Goal: Task Accomplishment & Management: Complete application form

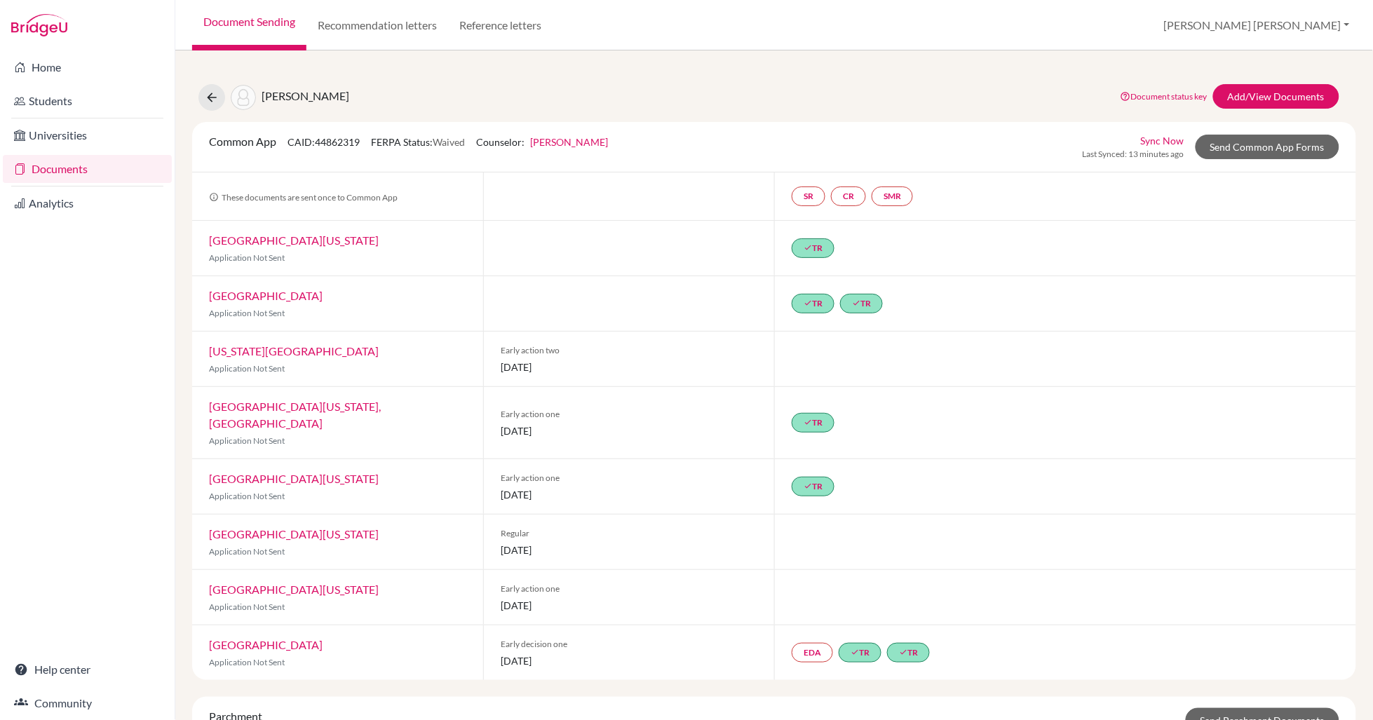
click at [266, 25] on link "Document Sending" at bounding box center [249, 25] width 114 height 50
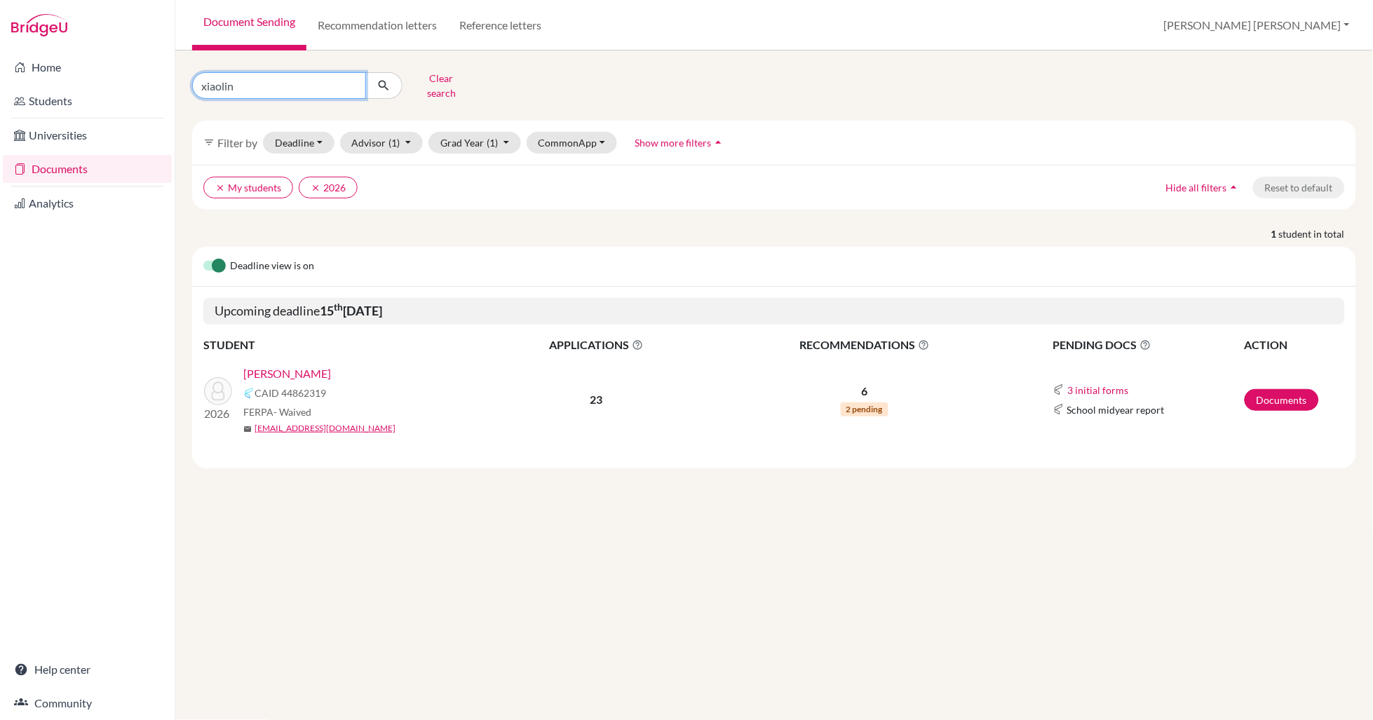
click at [238, 83] on input "xiaolin" at bounding box center [279, 85] width 174 height 27
type input "x"
type input "aditya"
click at [384, 82] on icon "submit" at bounding box center [384, 86] width 14 height 14
click at [297, 365] on link "[PERSON_NAME]" at bounding box center [287, 373] width 88 height 17
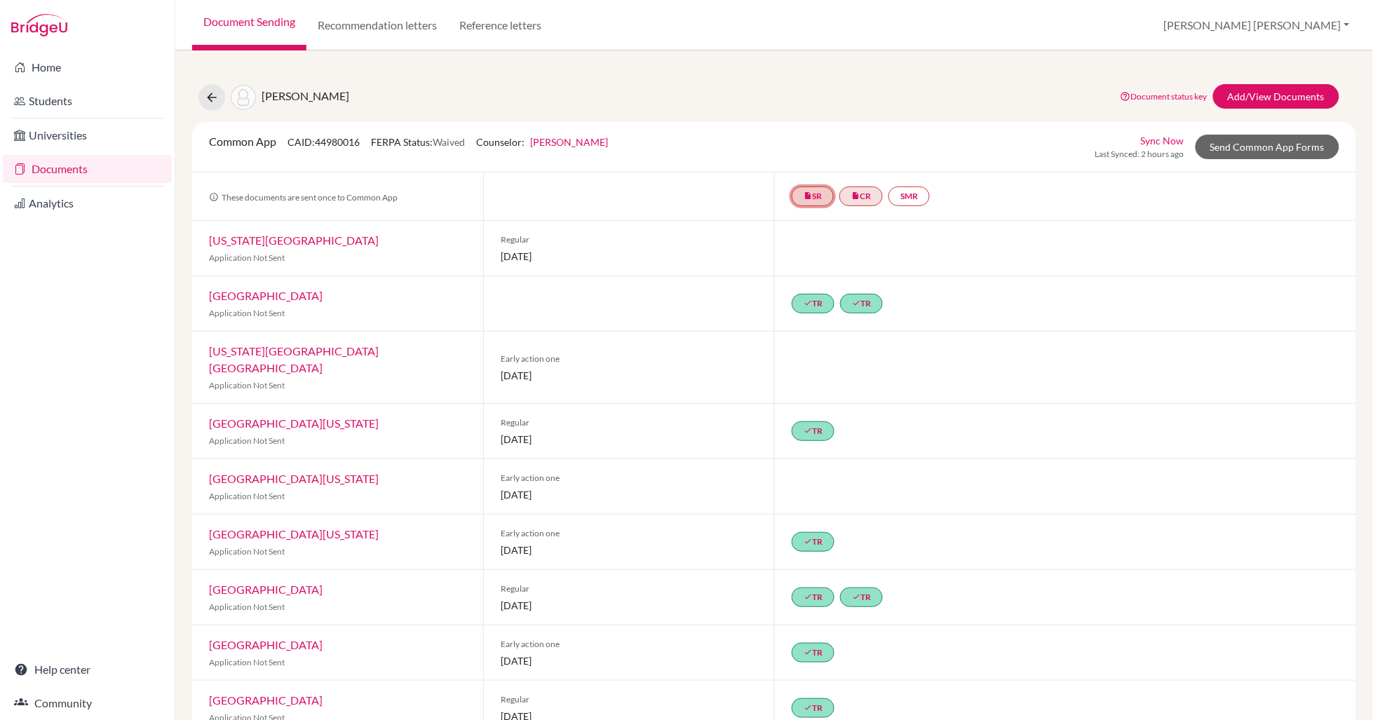
click at [820, 197] on link "insert_drive_file SR" at bounding box center [813, 197] width 42 height 20
click at [820, 154] on link "School report" at bounding box center [813, 154] width 60 height 12
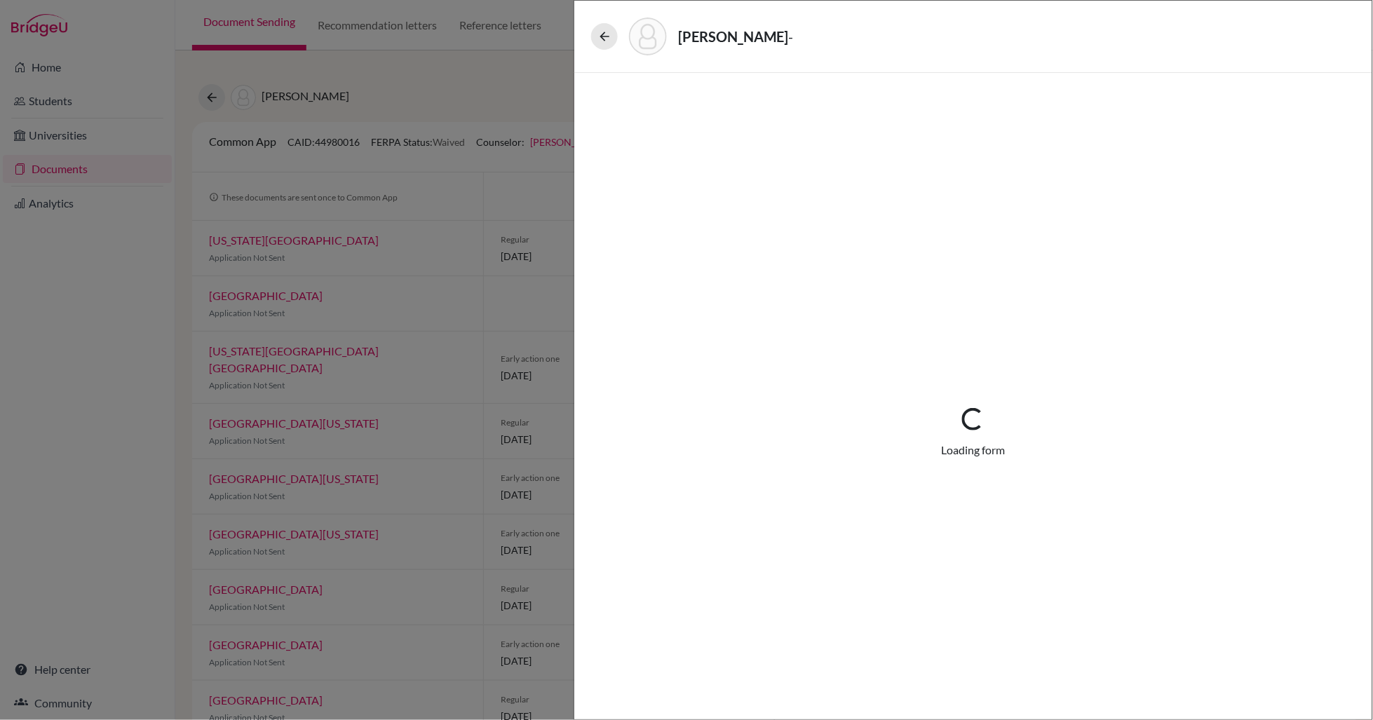
select select "2"
select select "685822"
select select "0"
select select "1"
select select "661399"
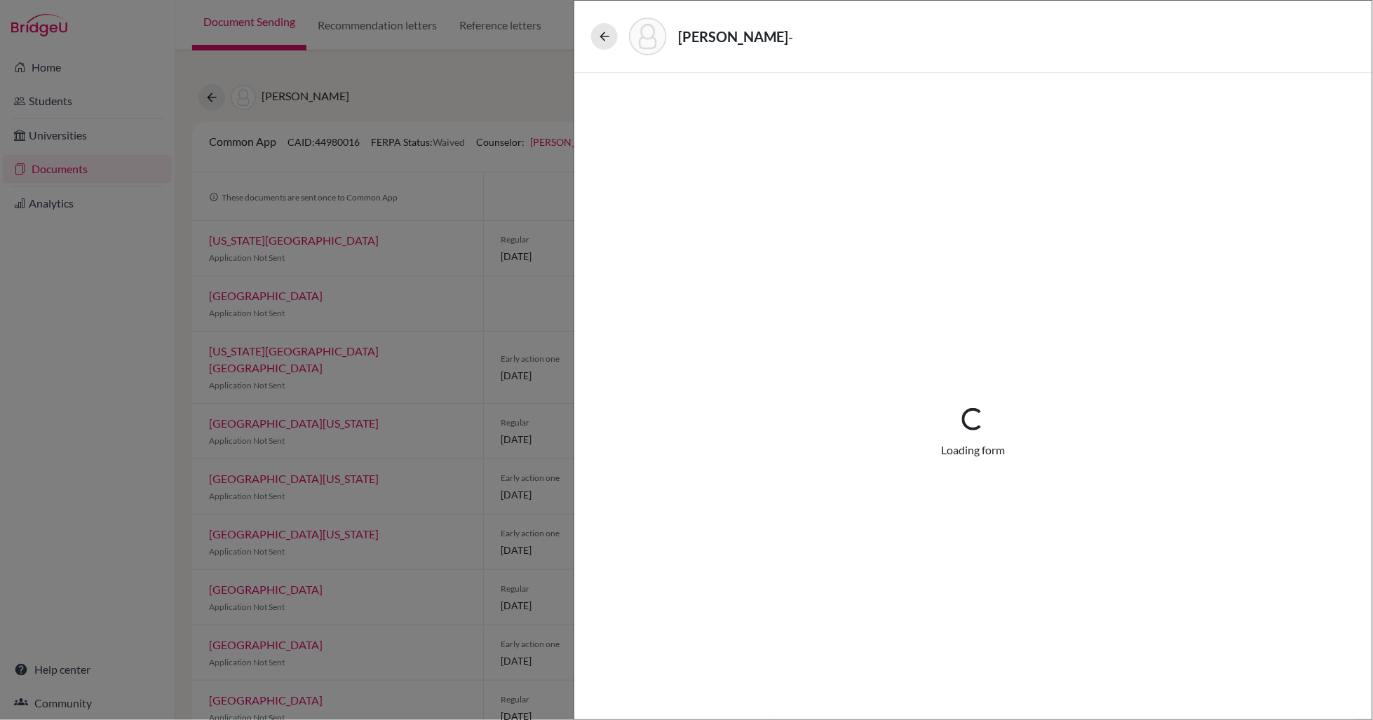
select select "0"
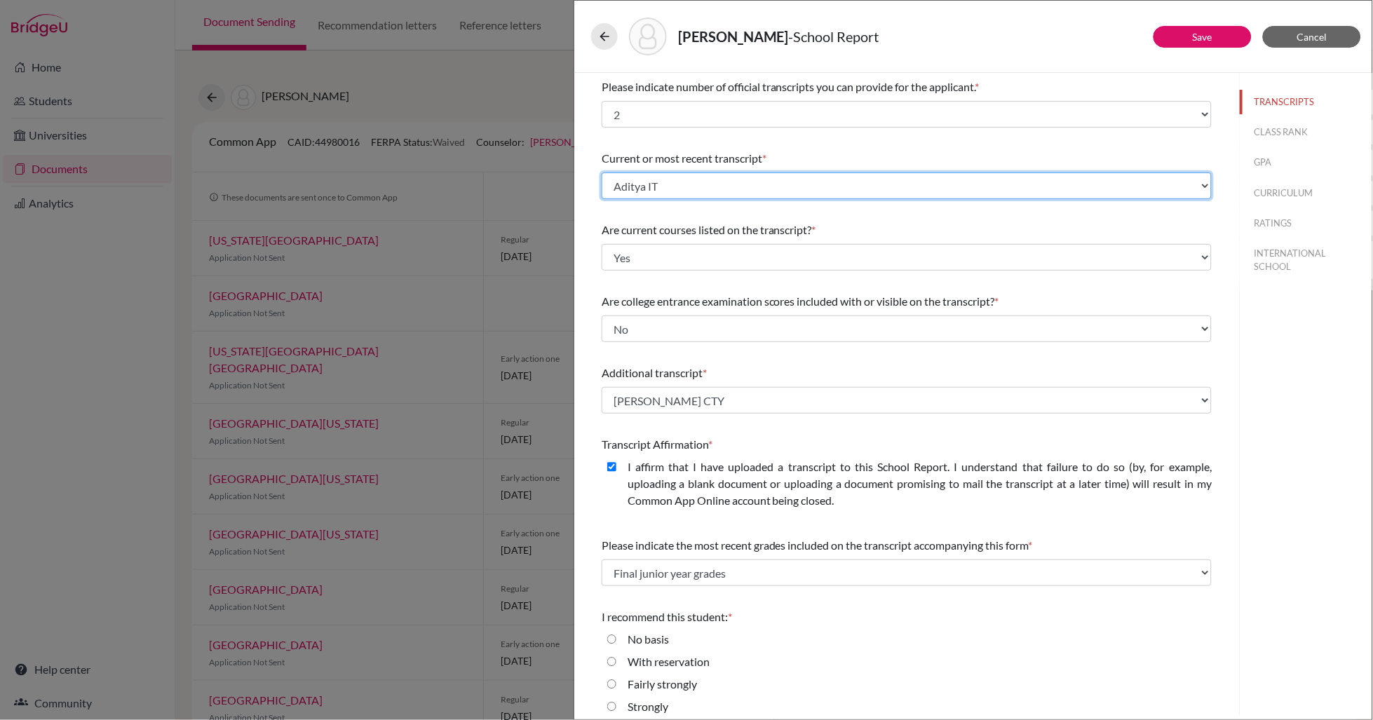
click at [1207, 186] on select "Select existing document or upload a new one Koradia, Aditya IT Aditya IT Korad…" at bounding box center [907, 185] width 610 height 27
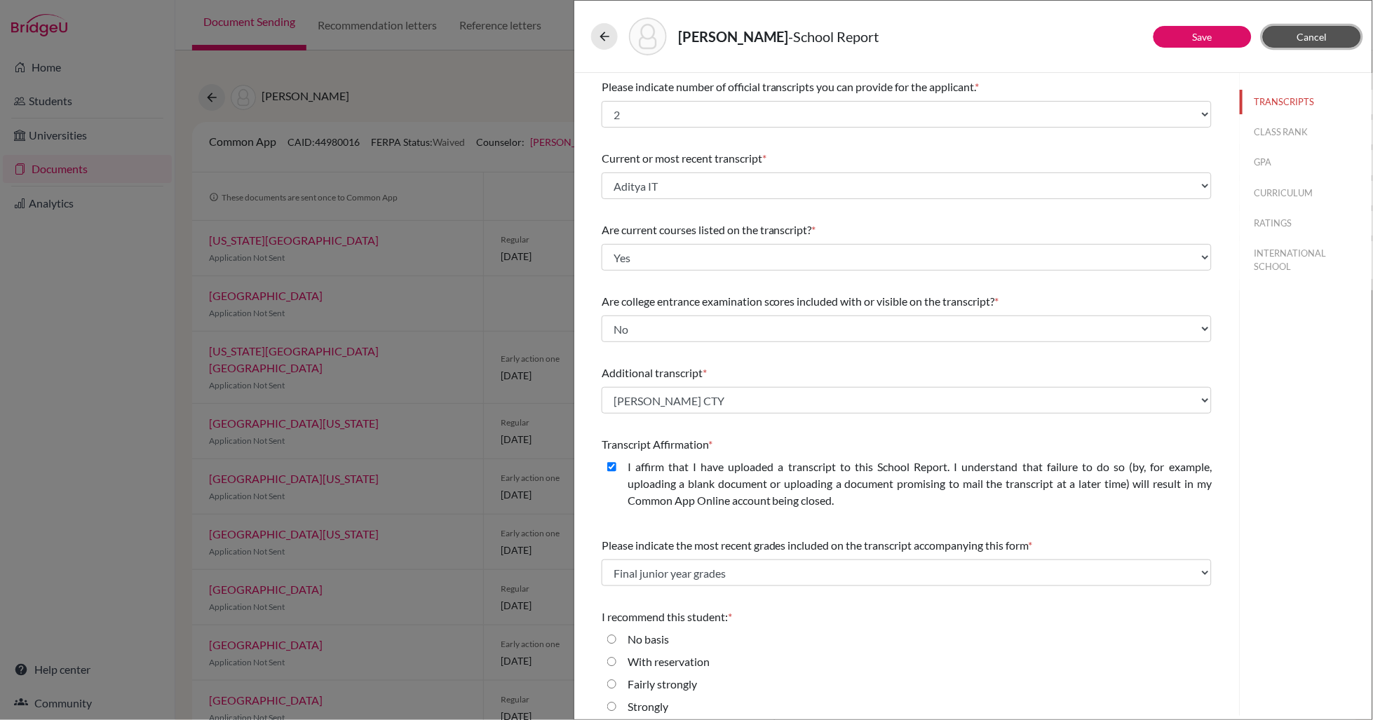
click at [1322, 41] on span "Cancel" at bounding box center [1312, 37] width 30 height 12
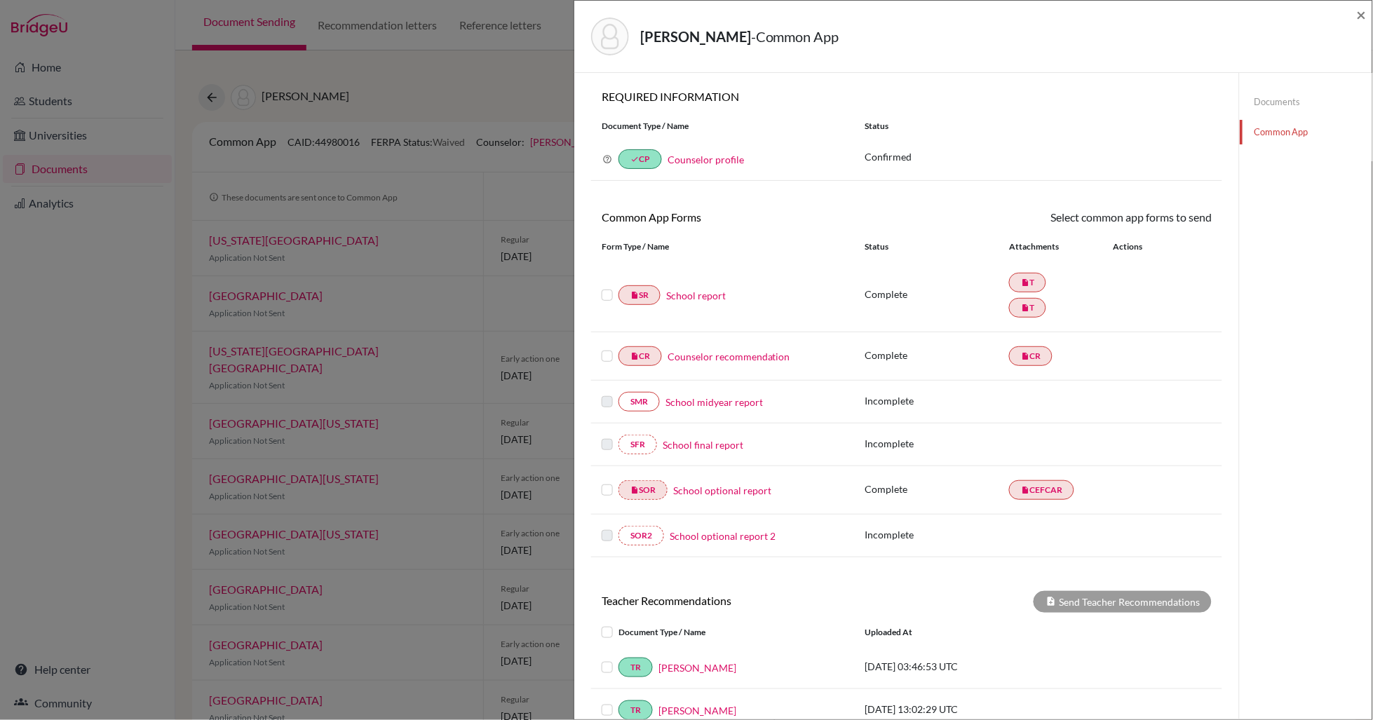
click at [1271, 102] on link "Documents" at bounding box center [1306, 102] width 133 height 25
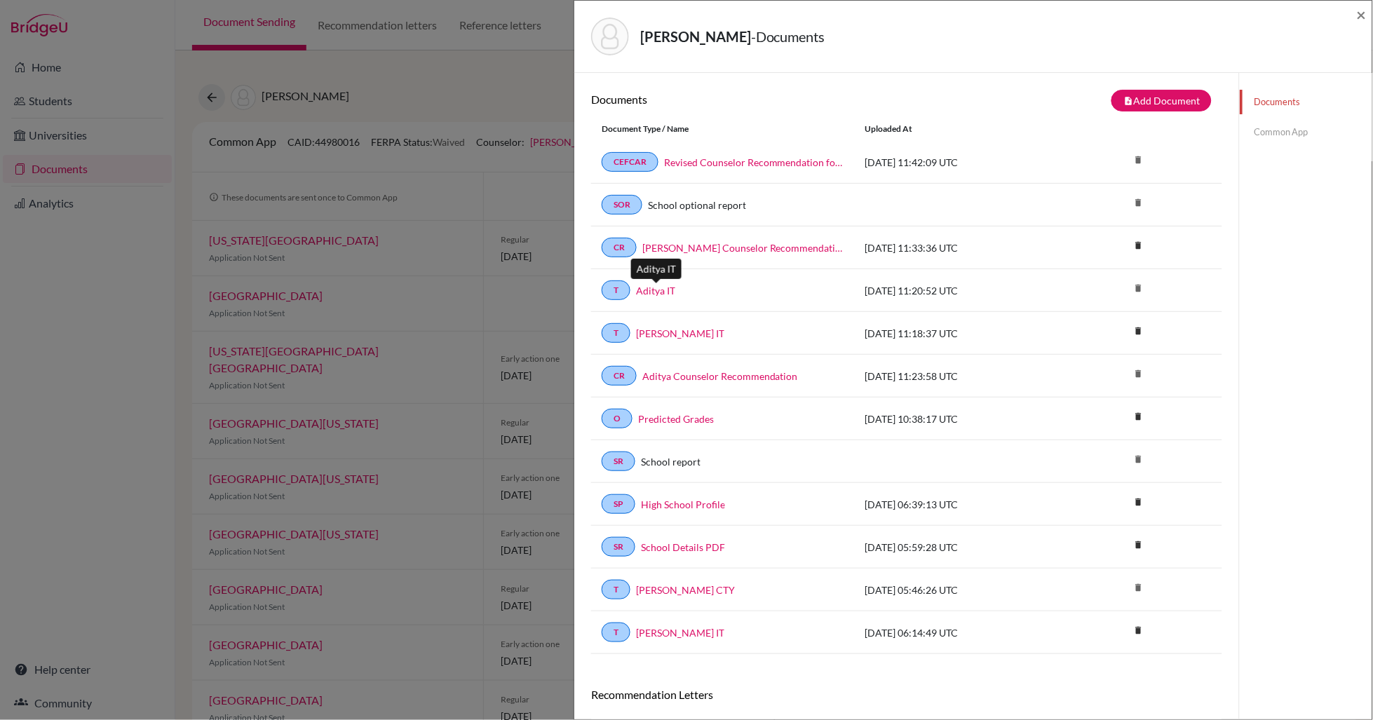
click at [658, 290] on link "Aditya IT" at bounding box center [655, 290] width 39 height 15
click at [1156, 103] on button "note_add Add Document" at bounding box center [1161, 101] width 100 height 22
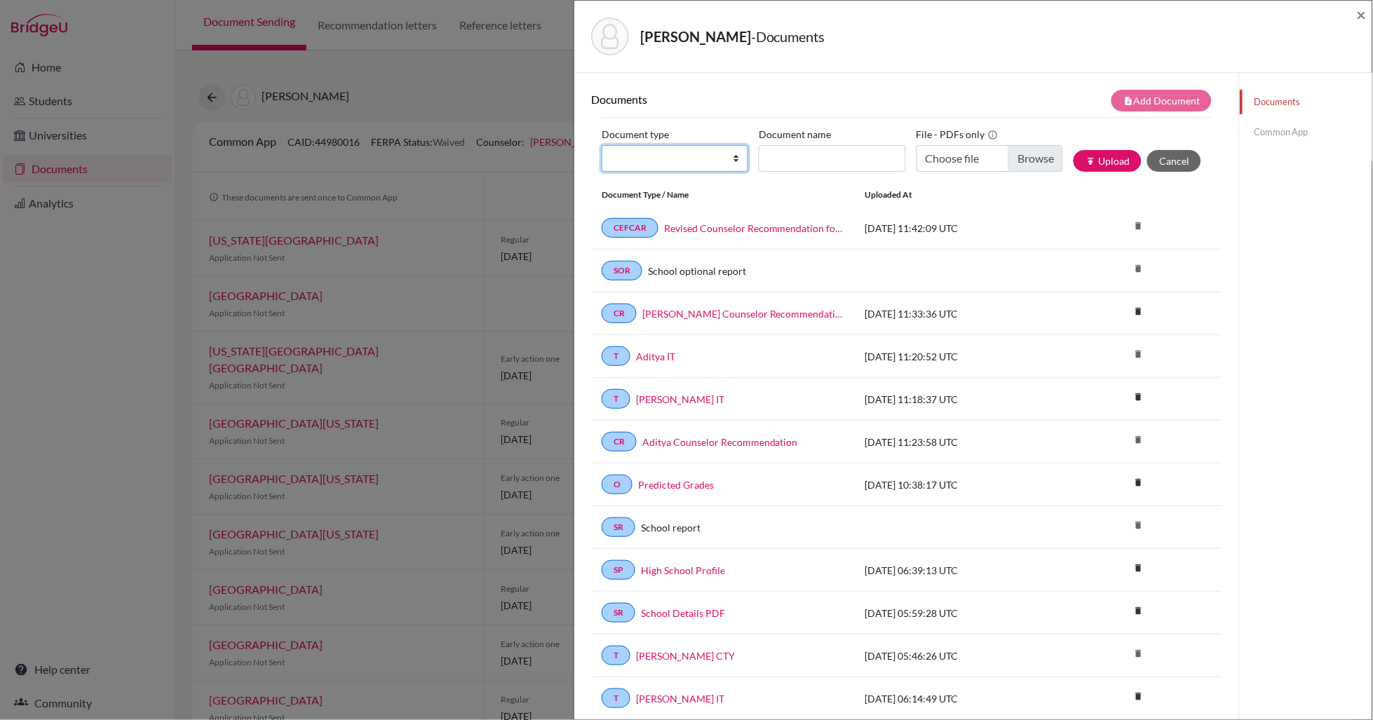
click at [679, 161] on select "Change explanation for Common App reports Counselor recommendation Internationa…" at bounding box center [675, 158] width 147 height 27
select select "2"
click at [602, 145] on select "Change explanation for Common App reports Counselor recommendation Internationa…" at bounding box center [675, 158] width 147 height 27
click at [816, 158] on input "Document name" at bounding box center [832, 158] width 147 height 27
type input "Aditya Koradia IT (1)"
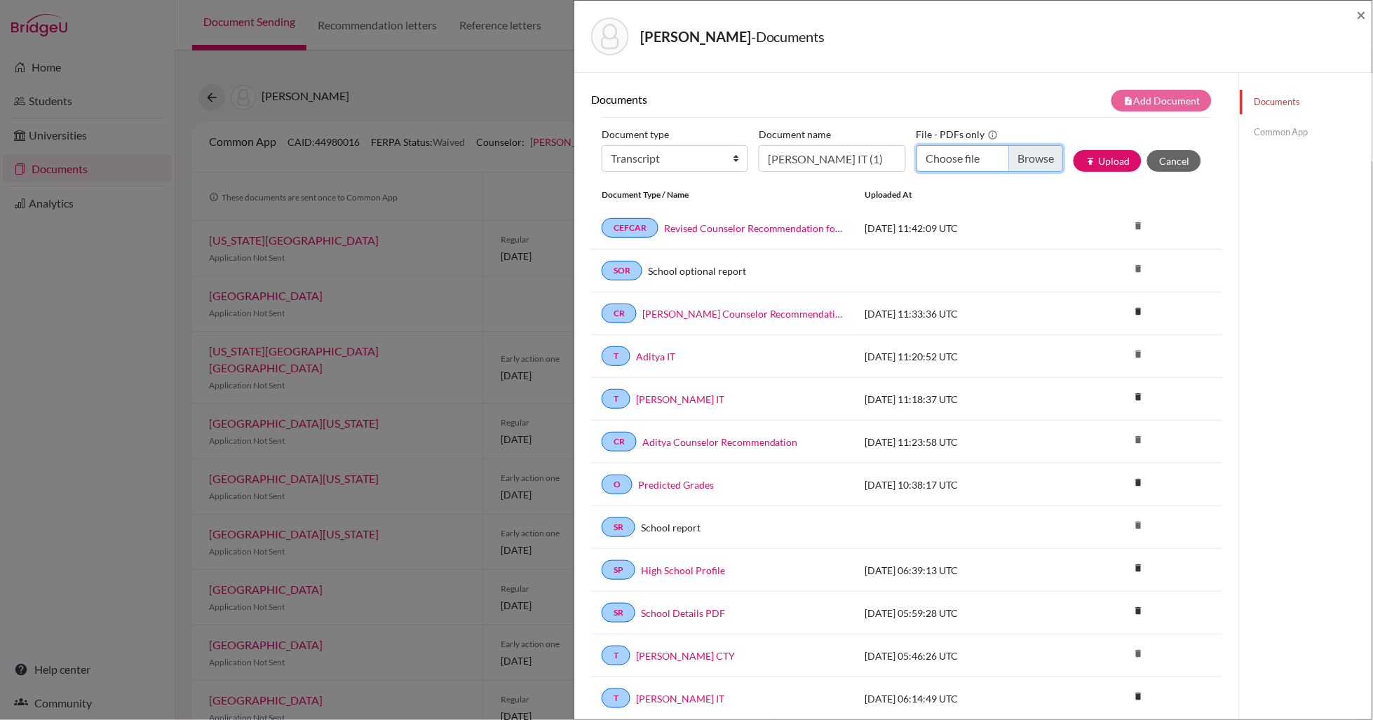
click at [1038, 158] on input "Choose file" at bounding box center [989, 158] width 147 height 27
click at [1281, 131] on link "Common App" at bounding box center [1306, 132] width 133 height 25
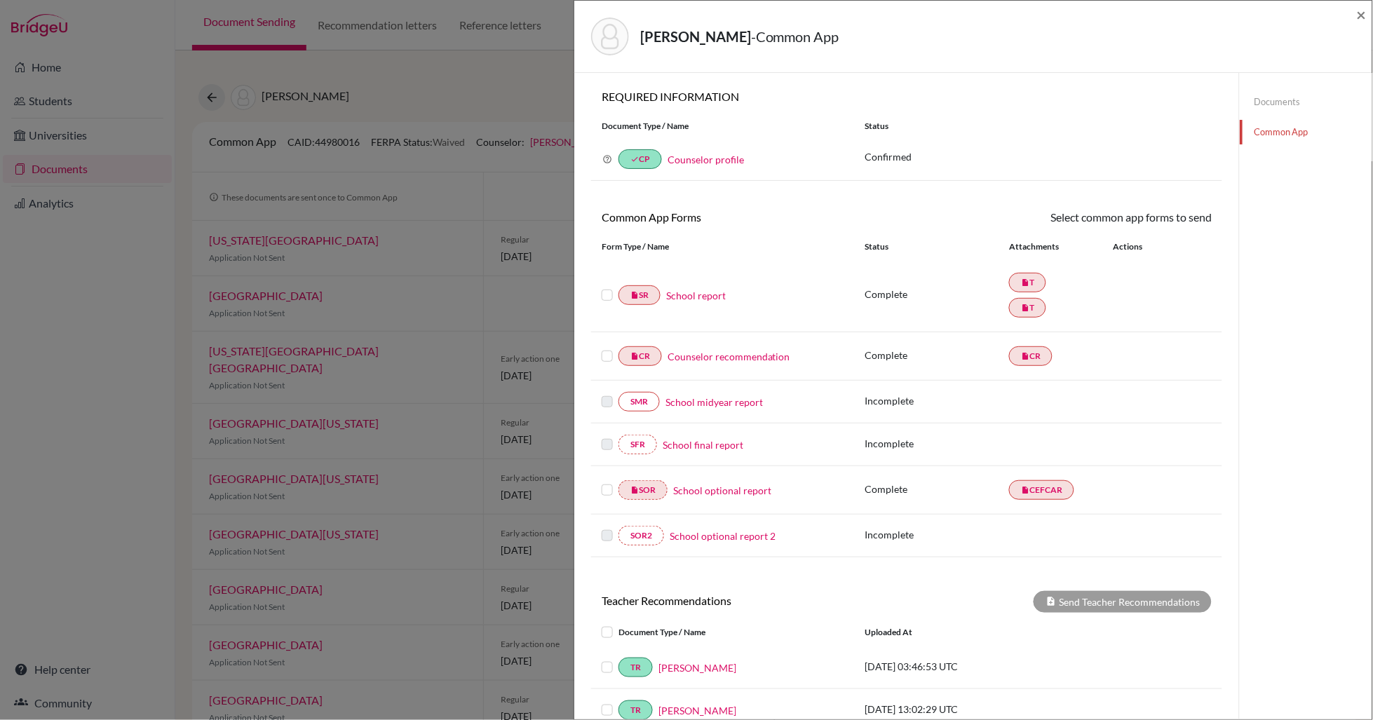
click at [698, 295] on link "School report" at bounding box center [696, 295] width 60 height 15
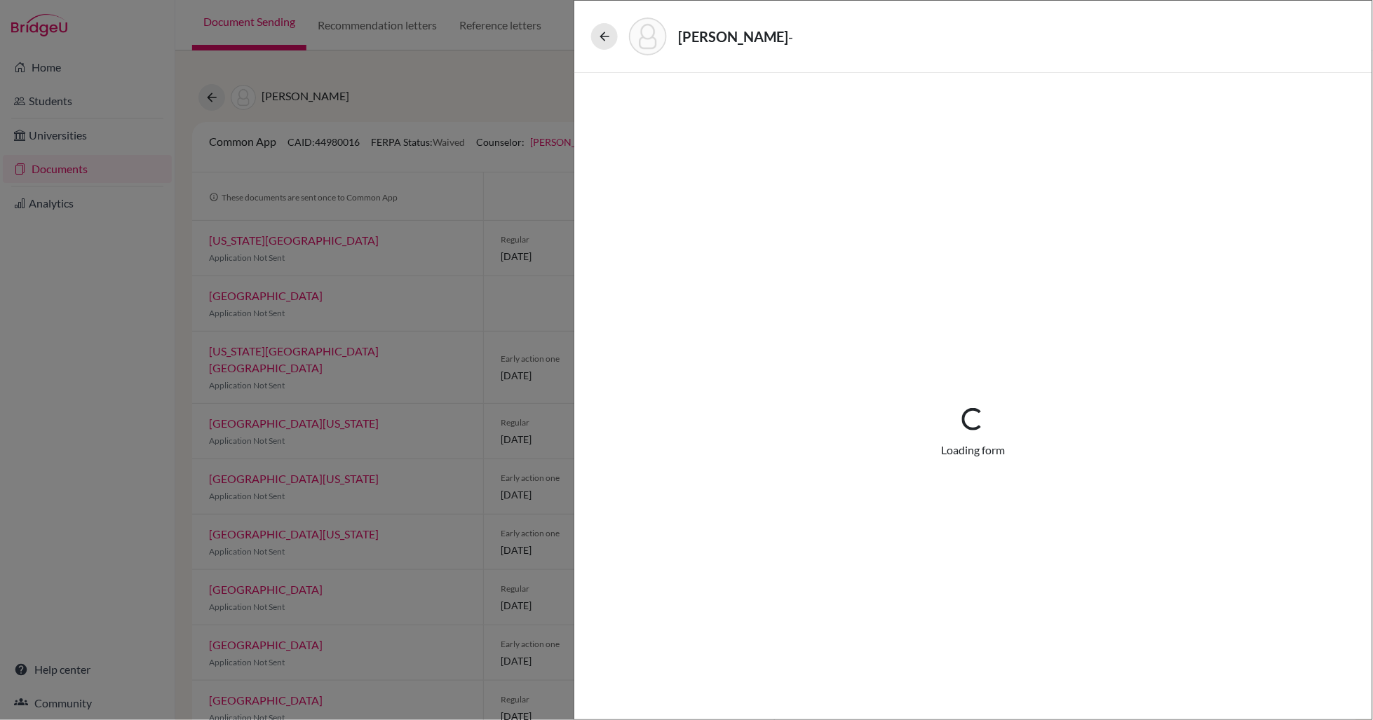
select select "2"
select select "685822"
select select "0"
select select "1"
select select "661399"
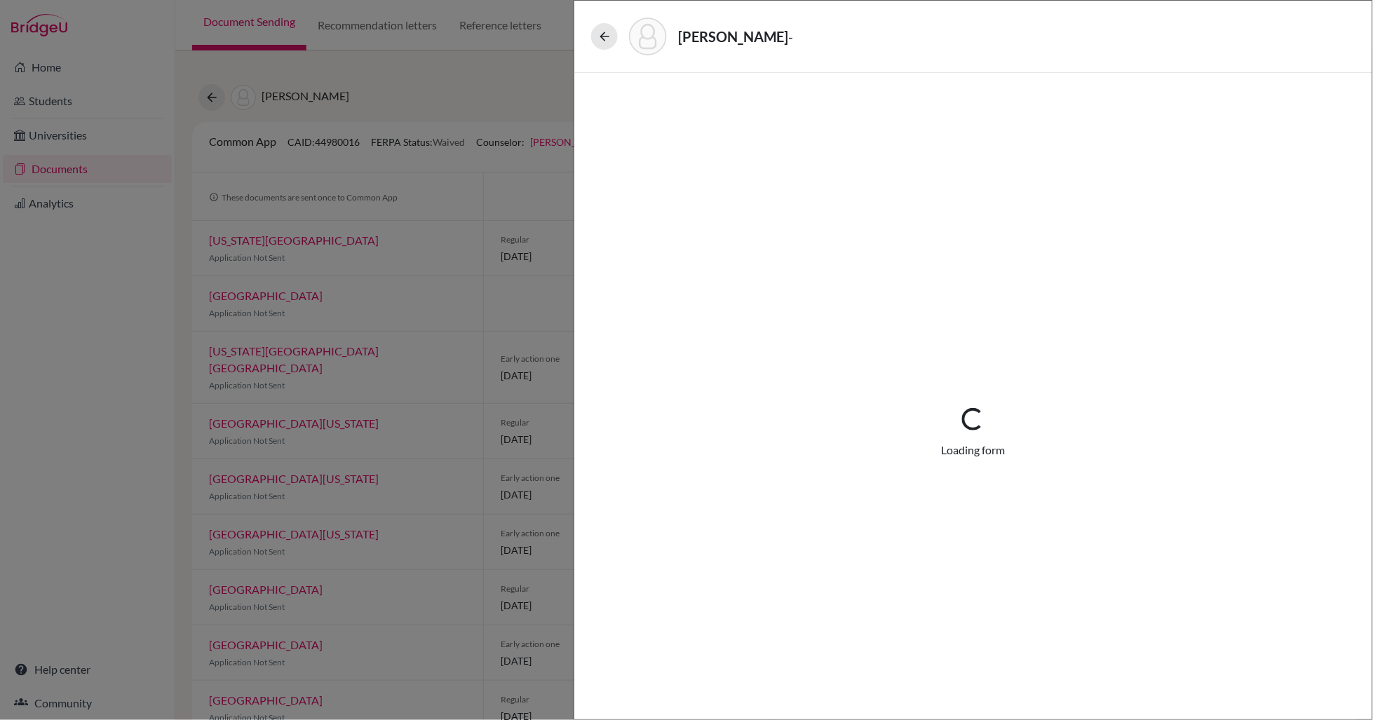
select select "0"
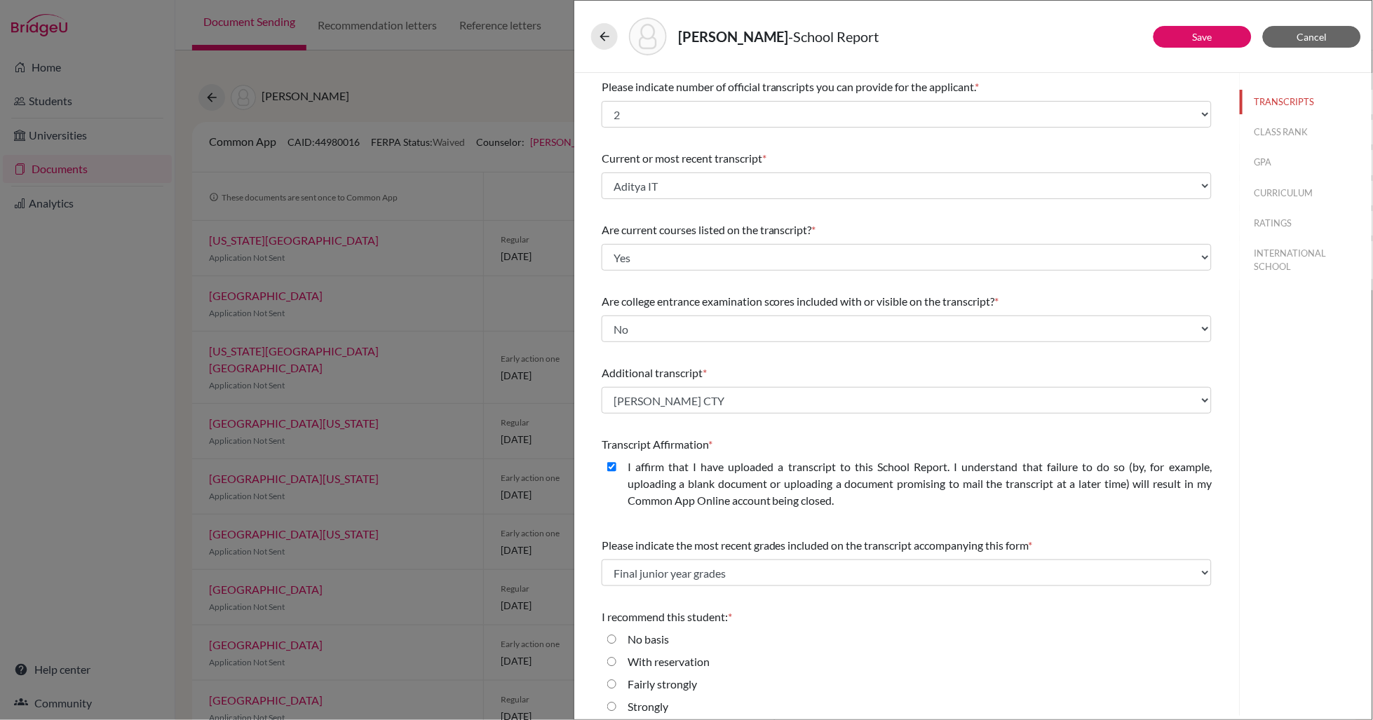
scroll to position [32, 0]
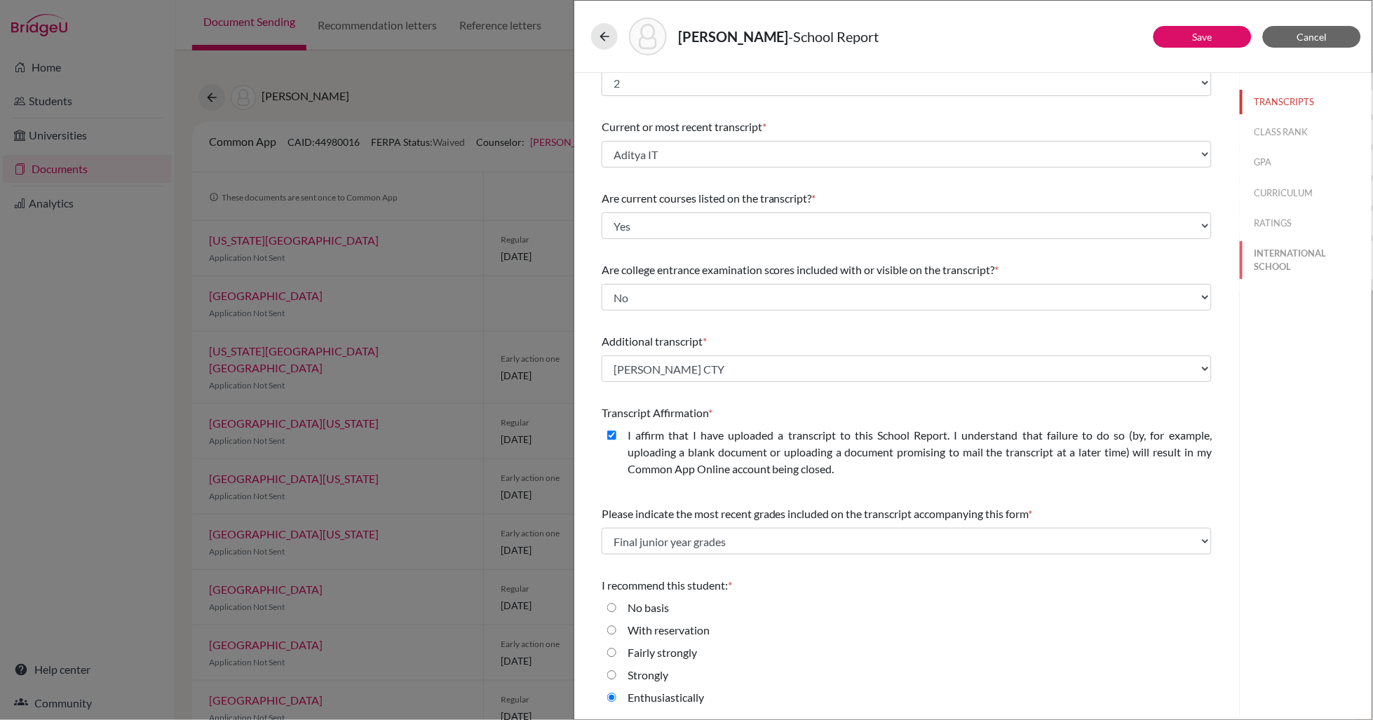
click at [1291, 249] on button "INTERNATIONAL SCHOOL" at bounding box center [1306, 260] width 133 height 38
select select "14"
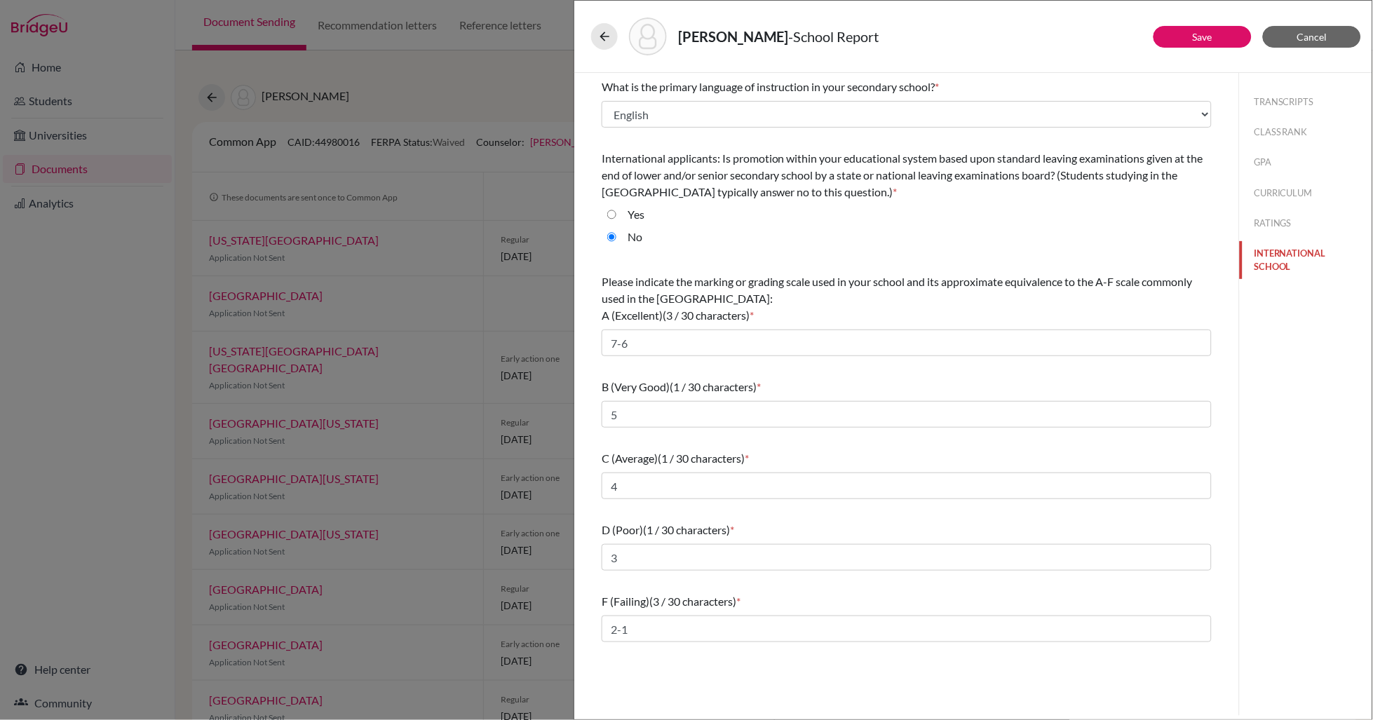
scroll to position [0, 0]
click at [1205, 39] on link "Save" at bounding box center [1203, 37] width 20 height 12
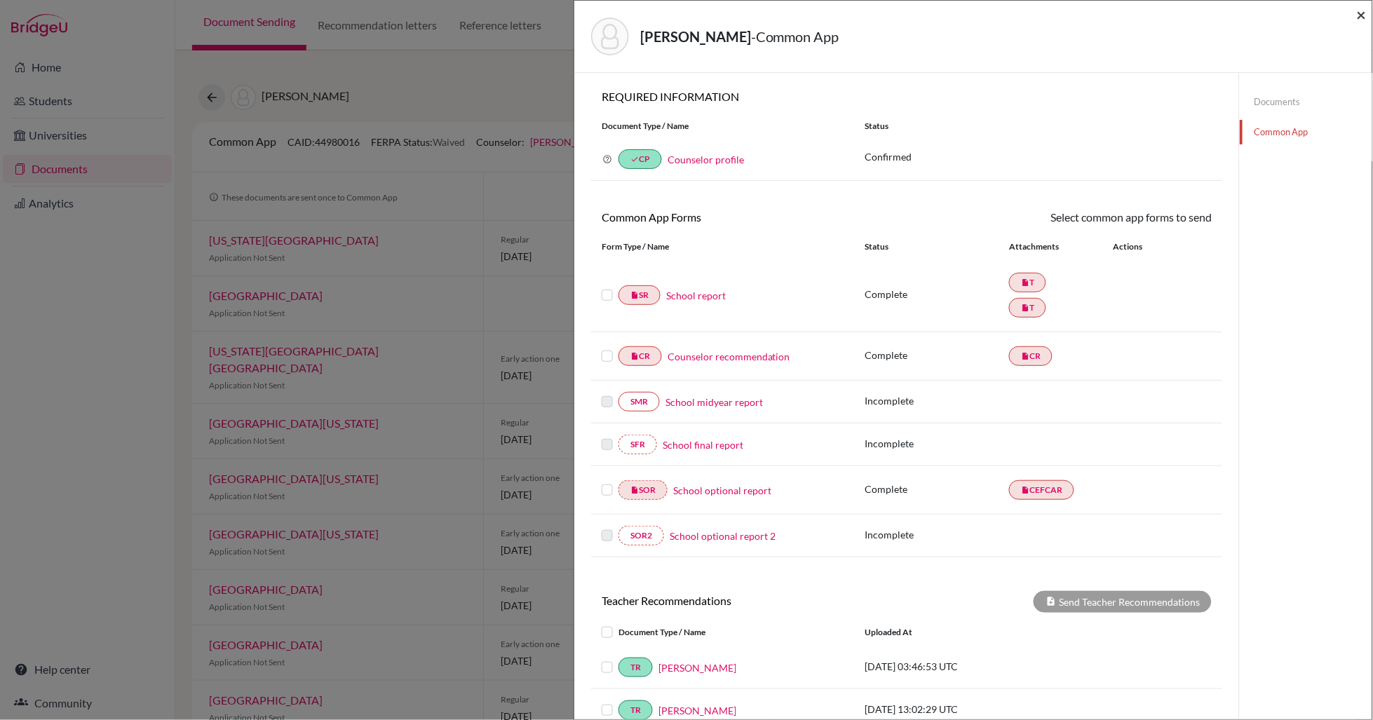
click at [1361, 13] on span "×" at bounding box center [1362, 14] width 10 height 20
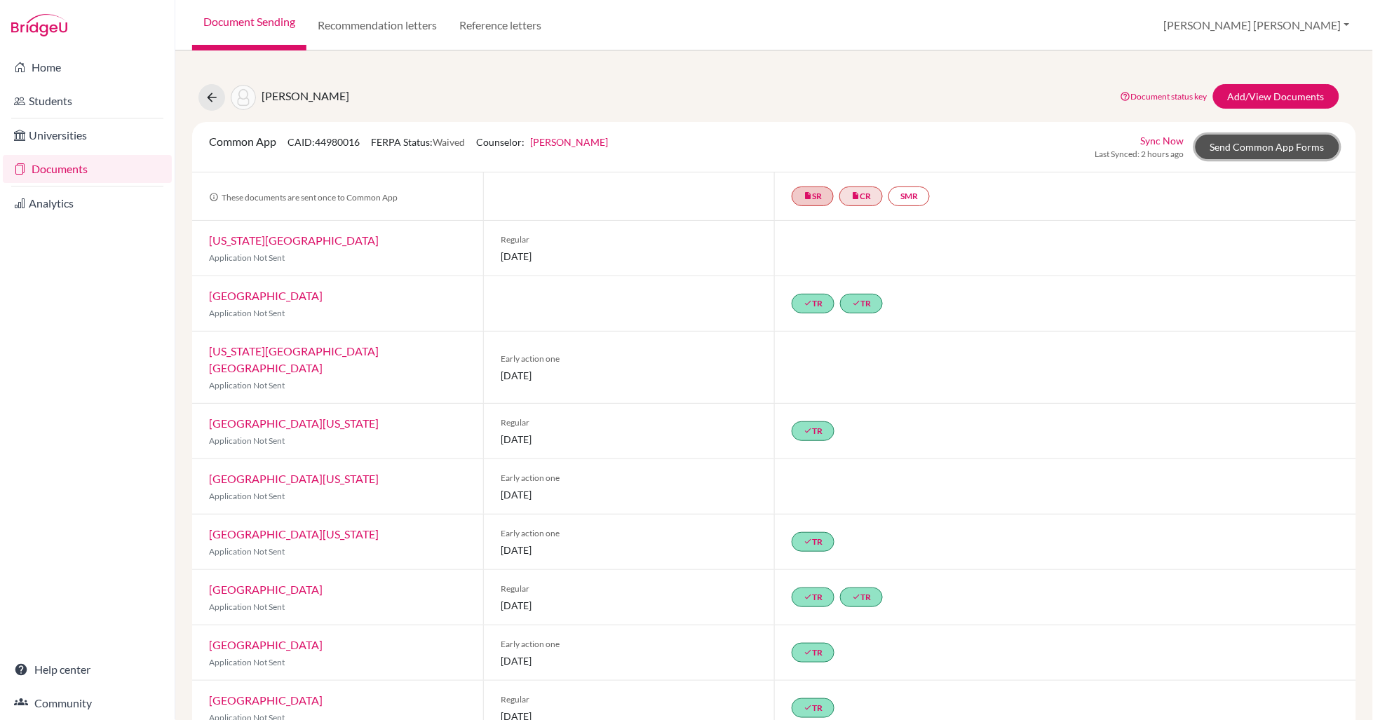
click at [1289, 144] on link "Send Common App Forms" at bounding box center [1268, 147] width 144 height 25
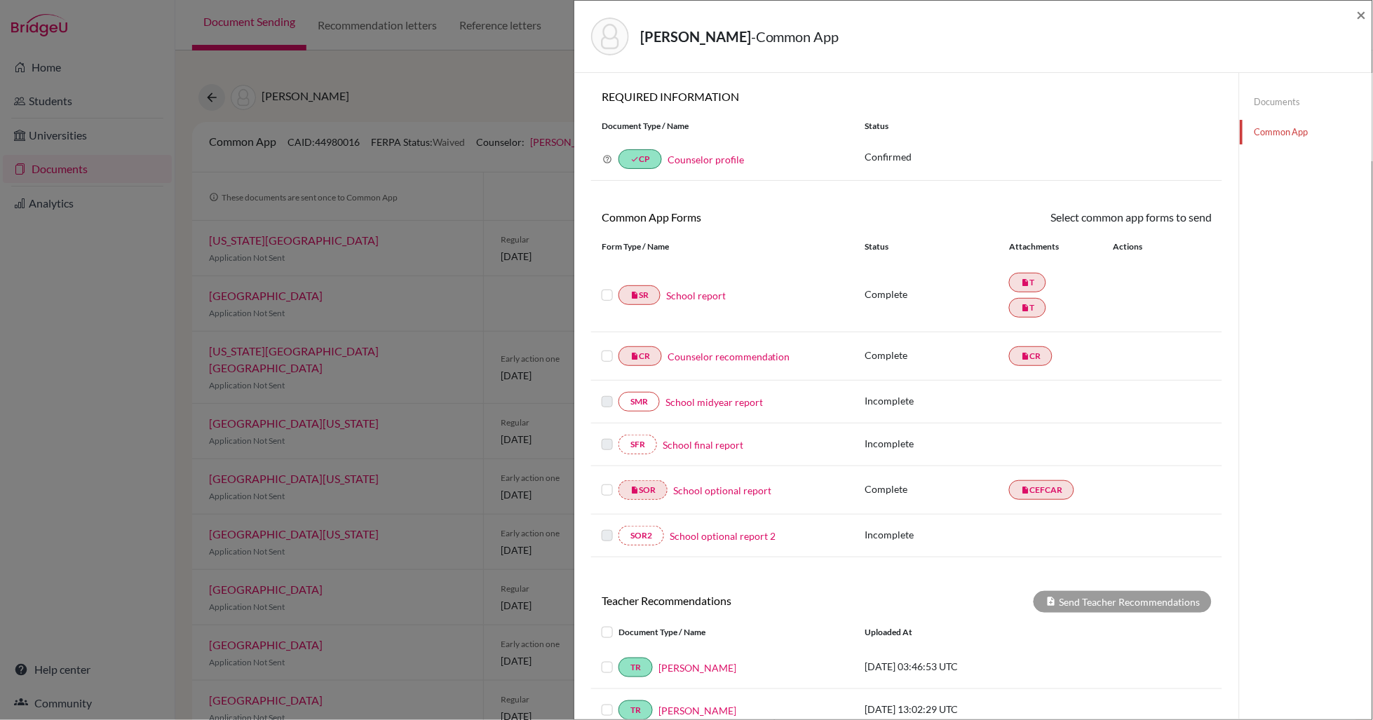
click at [1262, 99] on link "Documents" at bounding box center [1306, 102] width 133 height 25
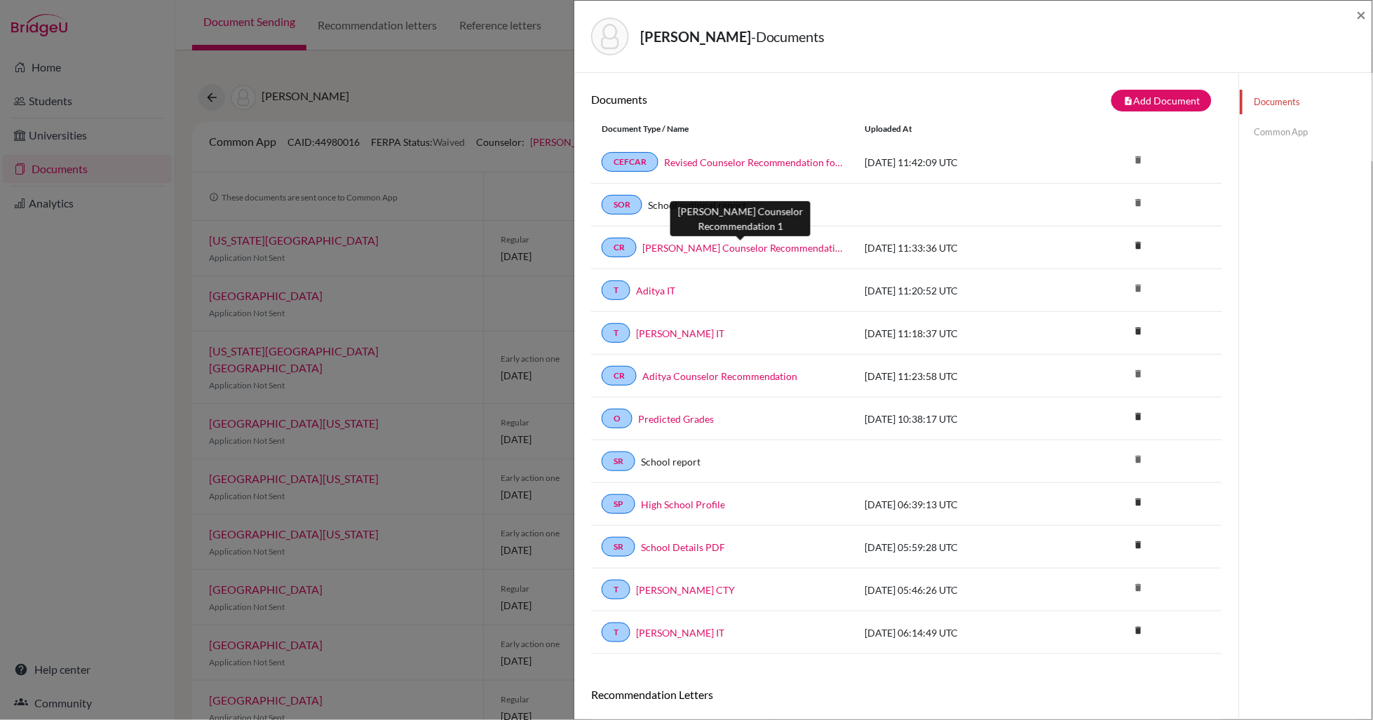
click at [798, 246] on link "Aditya Koradia Counselor Recommendation 1" at bounding box center [742, 248] width 201 height 15
click at [1273, 129] on link "Common App" at bounding box center [1306, 132] width 133 height 25
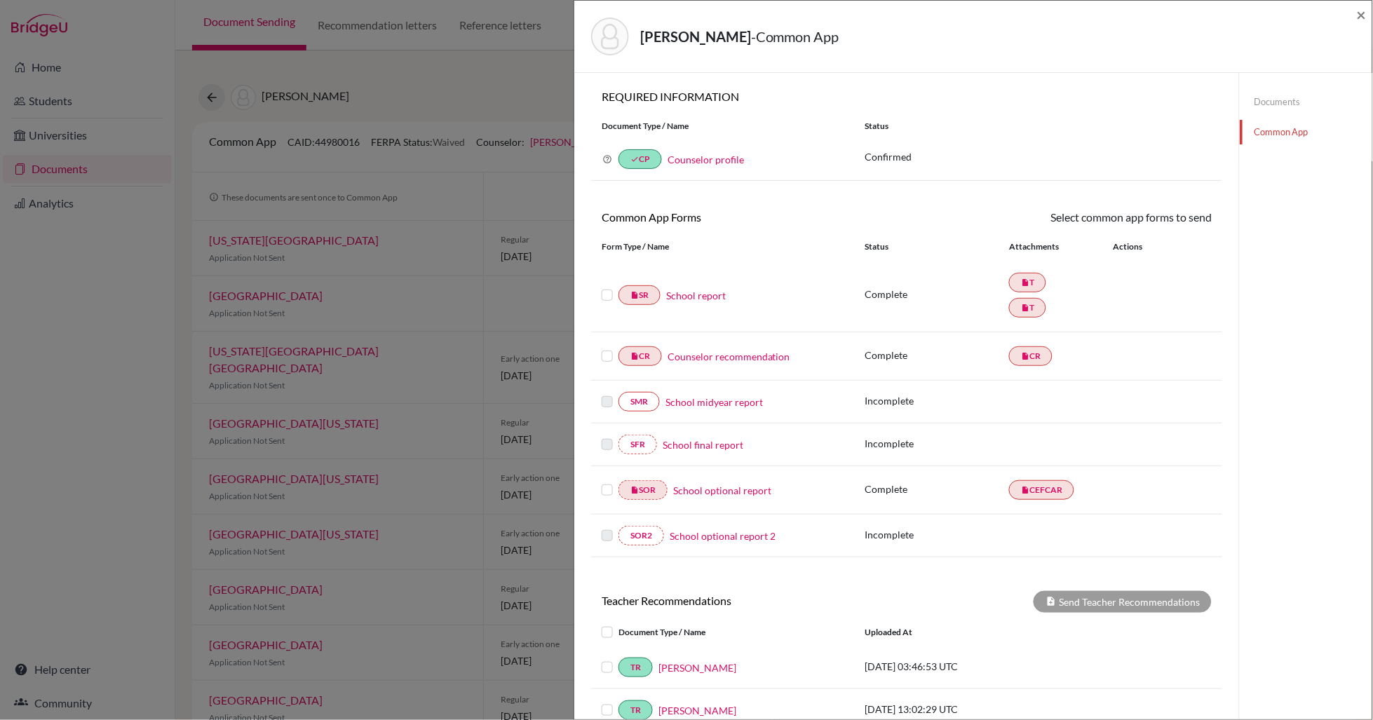
click at [719, 353] on link "Counselor recommendation" at bounding box center [729, 356] width 123 height 15
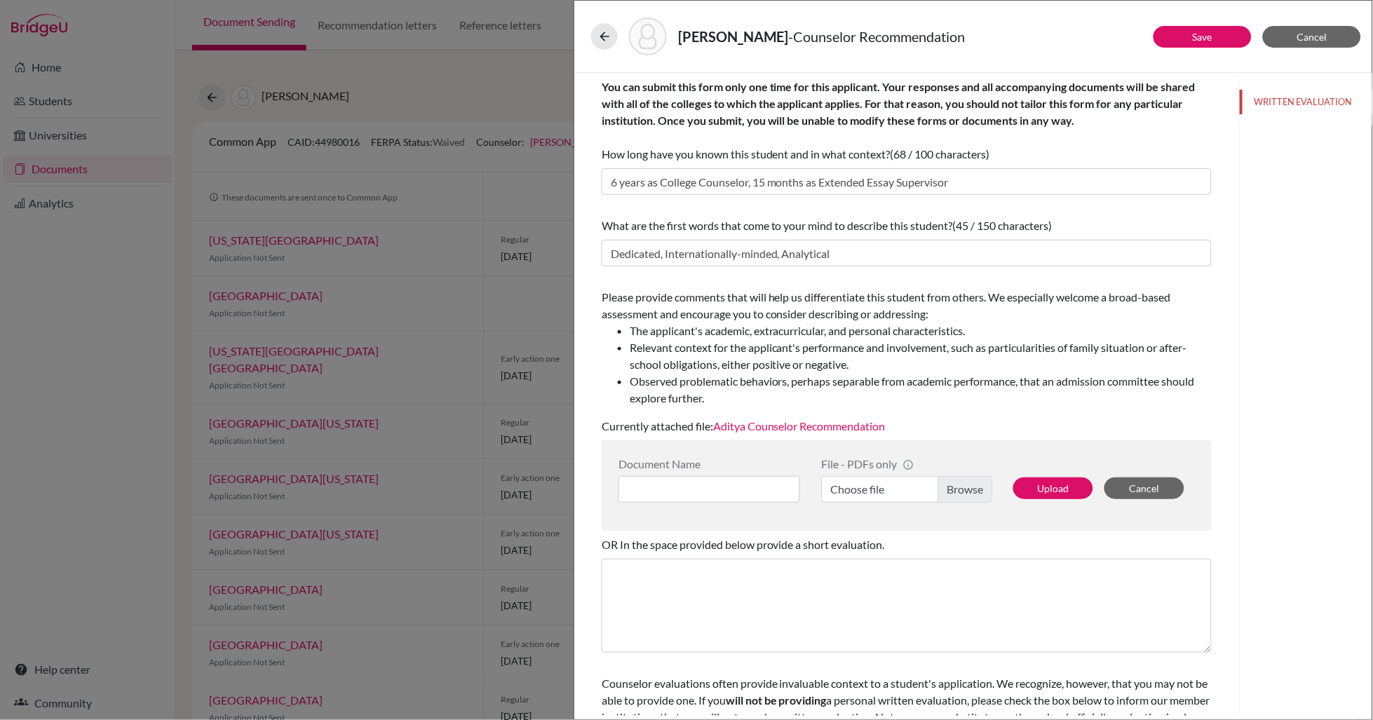
click at [964, 490] on label "Choose file" at bounding box center [906, 489] width 171 height 27
click at [964, 490] on input "Choose file" at bounding box center [906, 489] width 171 height 27
click at [635, 485] on input at bounding box center [709, 489] width 182 height 27
type input "Aditya Koradia Counselor Recommendation"
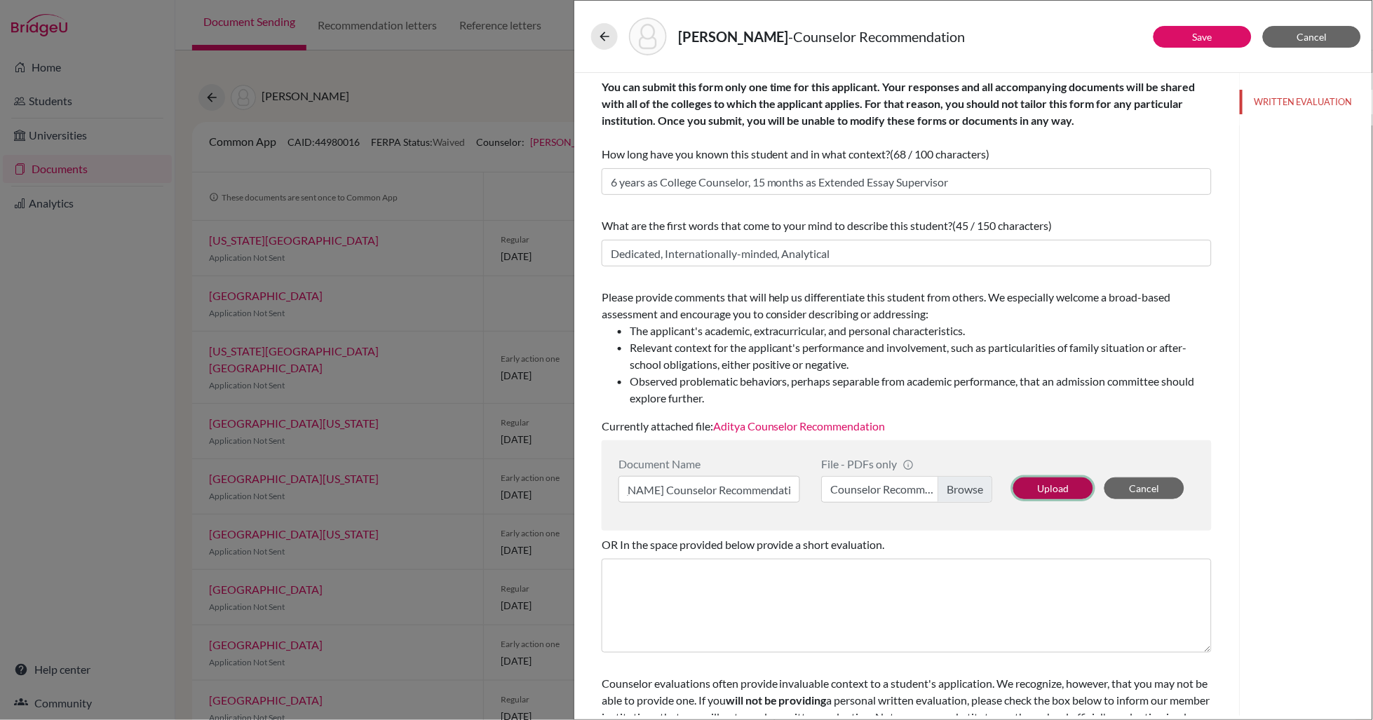
scroll to position [0, 0]
click at [1049, 488] on button "Upload" at bounding box center [1053, 489] width 80 height 22
